Goal: Find specific page/section: Find specific page/section

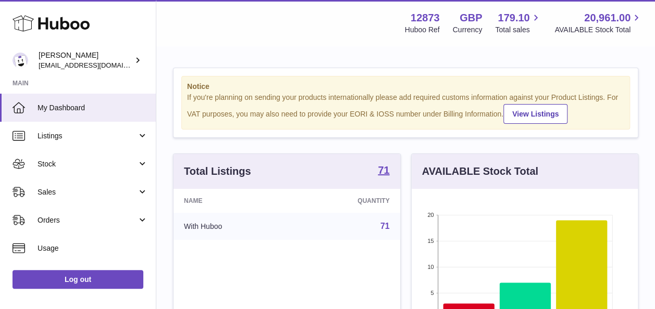
scroll to position [163, 226]
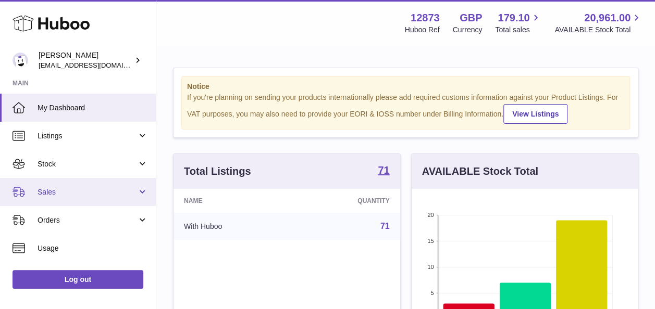
click at [56, 192] on span "Sales" at bounding box center [87, 193] width 99 height 10
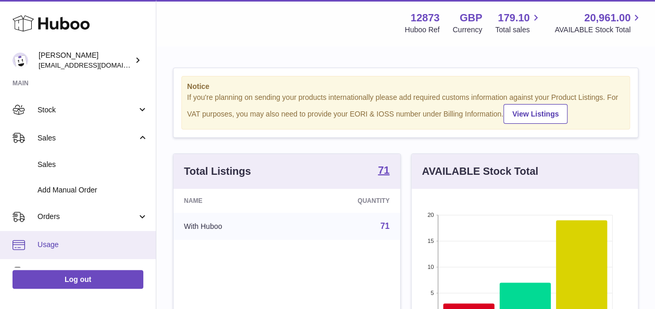
scroll to position [104, 0]
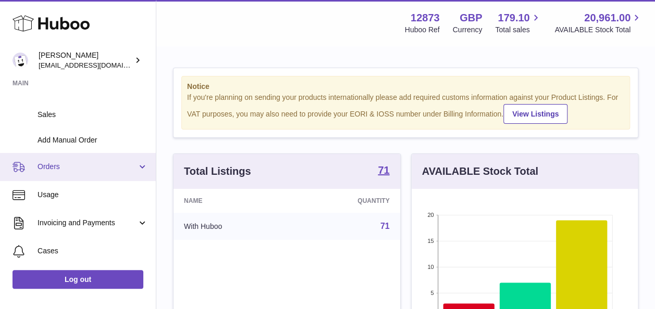
click at [57, 173] on link "Orders" at bounding box center [78, 167] width 156 height 28
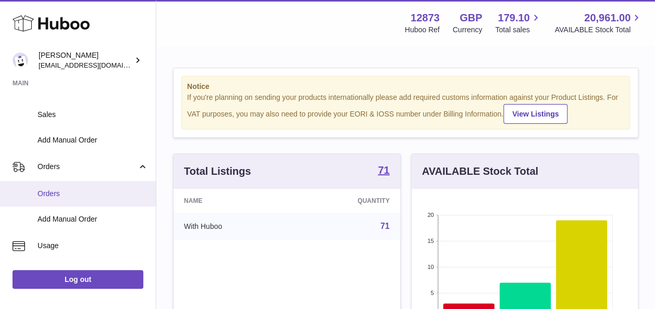
click at [56, 191] on span "Orders" at bounding box center [93, 194] width 110 height 10
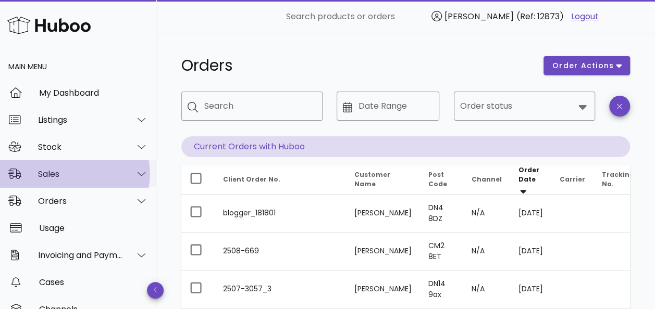
click at [47, 171] on div "Sales" at bounding box center [80, 174] width 85 height 10
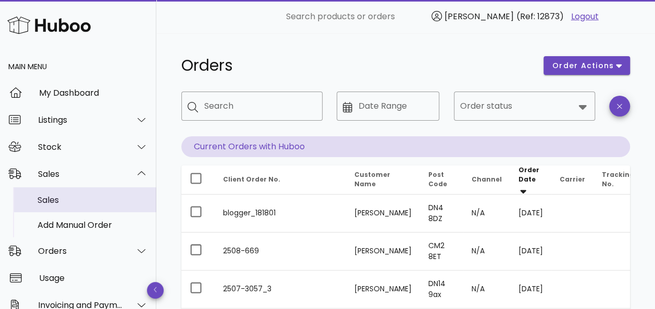
click at [60, 191] on div "Sales" at bounding box center [93, 200] width 110 height 22
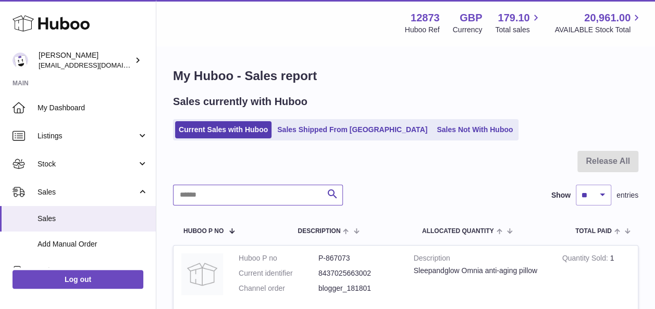
click at [260, 197] on input "text" at bounding box center [258, 195] width 170 height 21
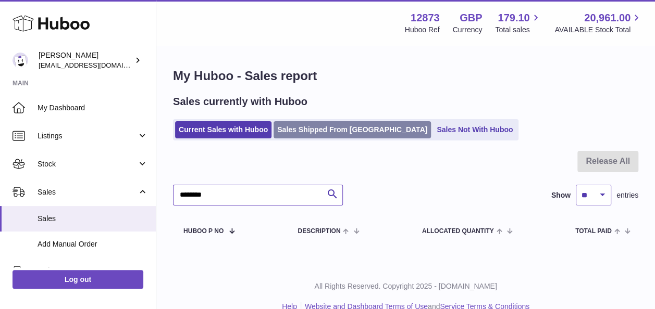
type input "********"
click at [306, 127] on link "Sales Shipped From [GEOGRAPHIC_DATA]" at bounding box center [351, 129] width 157 height 17
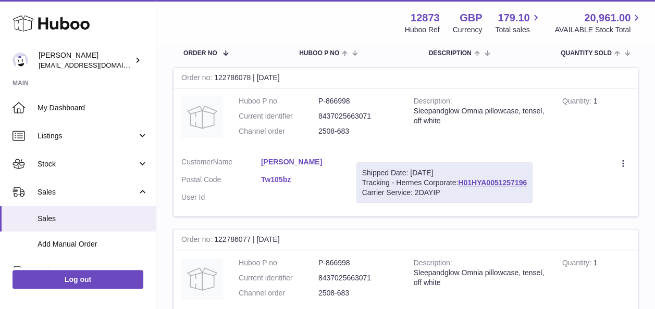
scroll to position [52, 0]
